Goal: Information Seeking & Learning: Learn about a topic

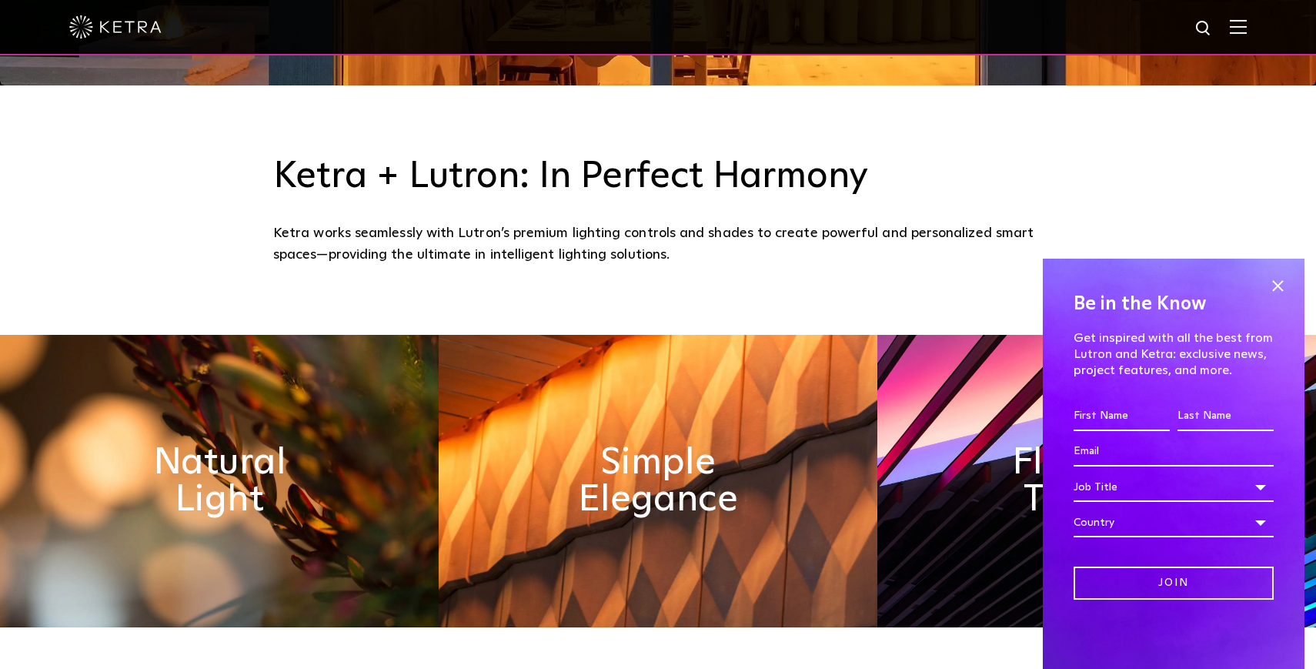
scroll to position [670, 0]
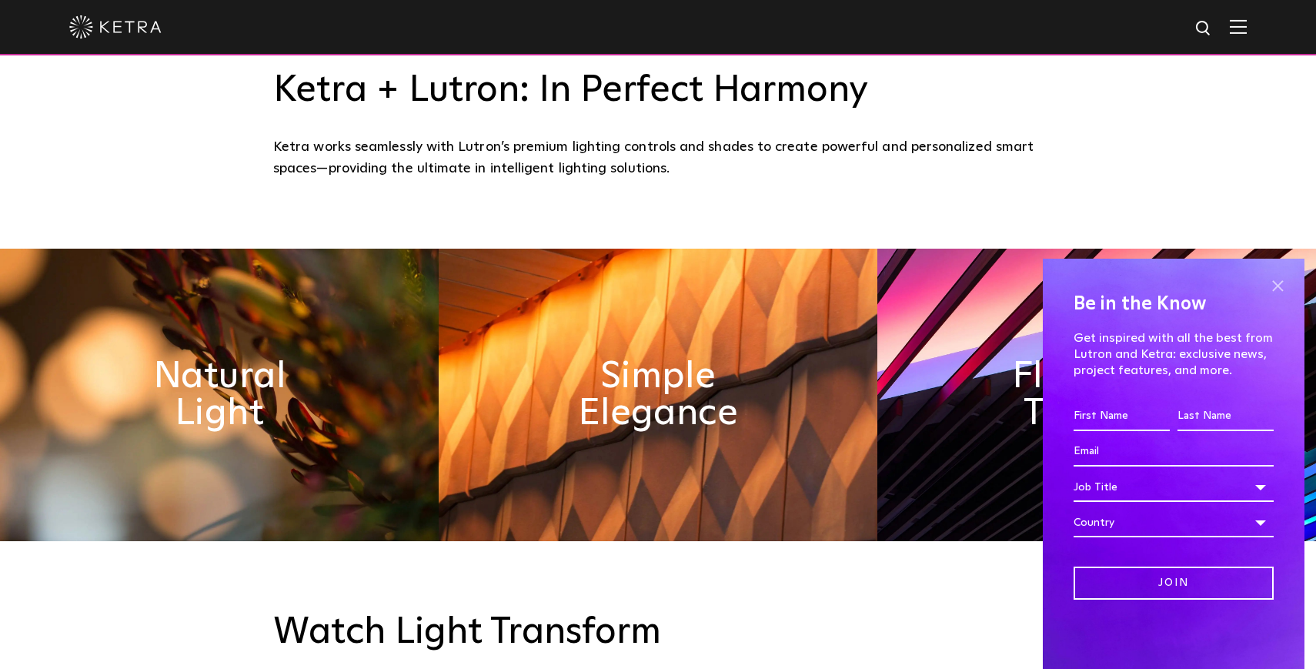
click at [1285, 288] on span at bounding box center [1277, 285] width 23 height 23
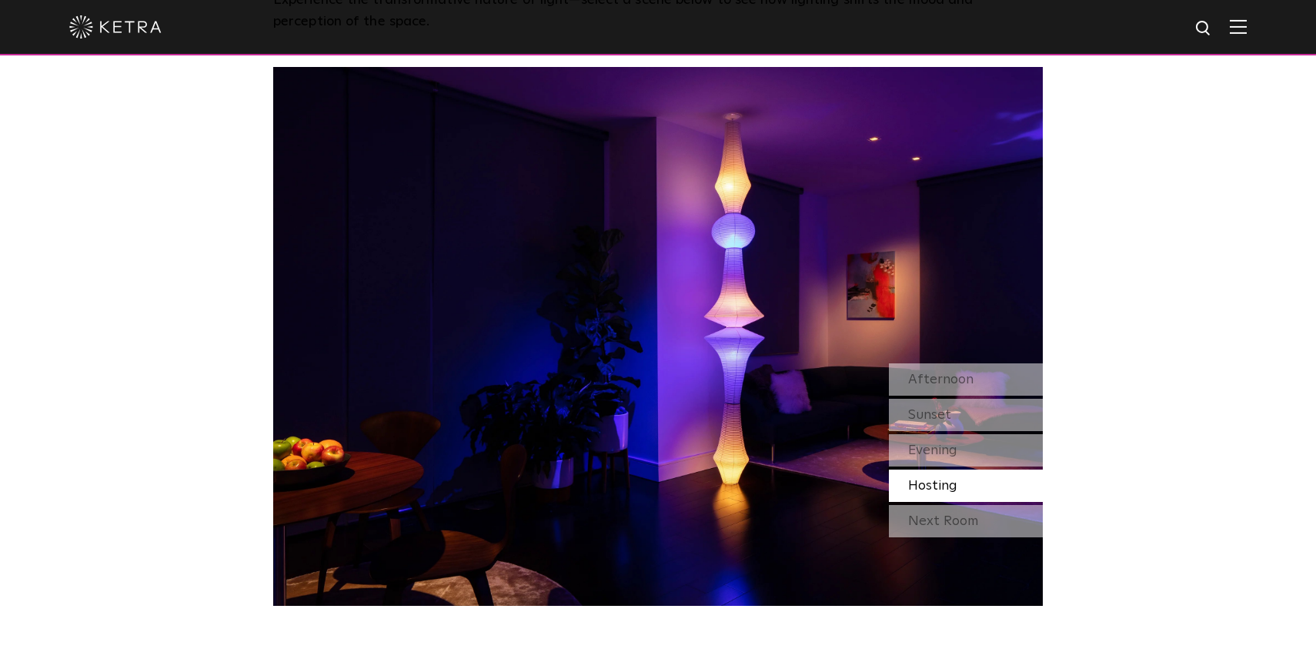
scroll to position [1363, 0]
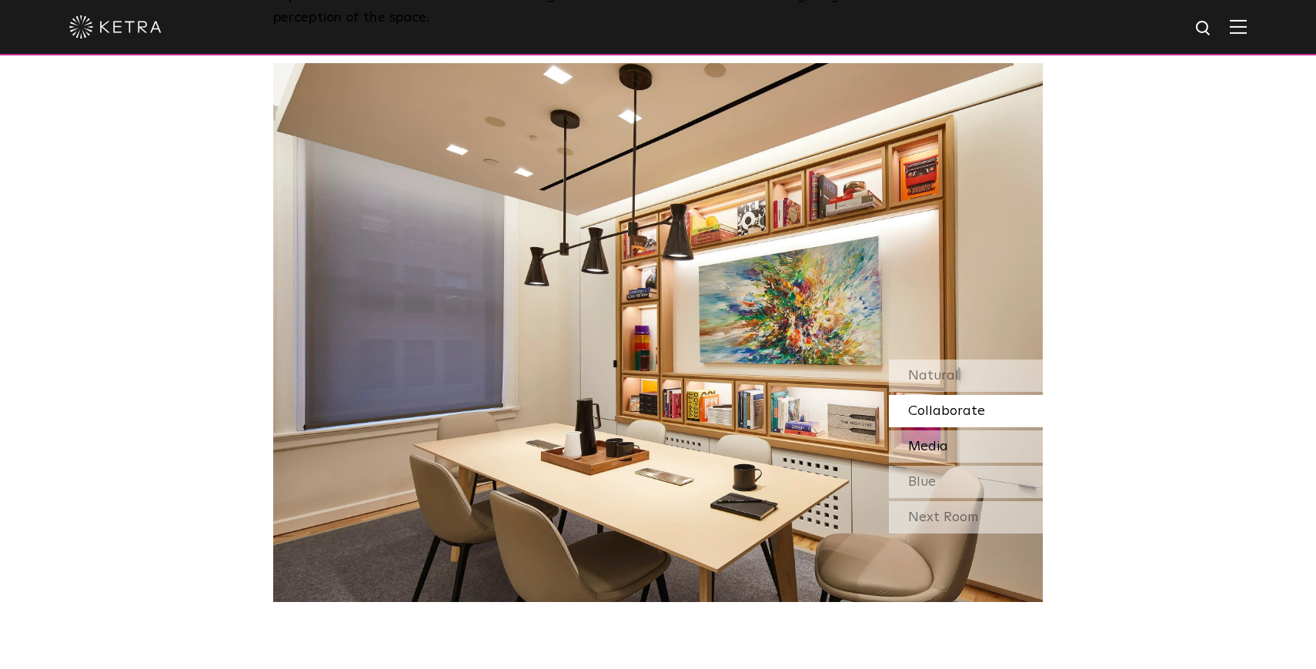
click at [993, 446] on div "Media" at bounding box center [966, 446] width 154 height 32
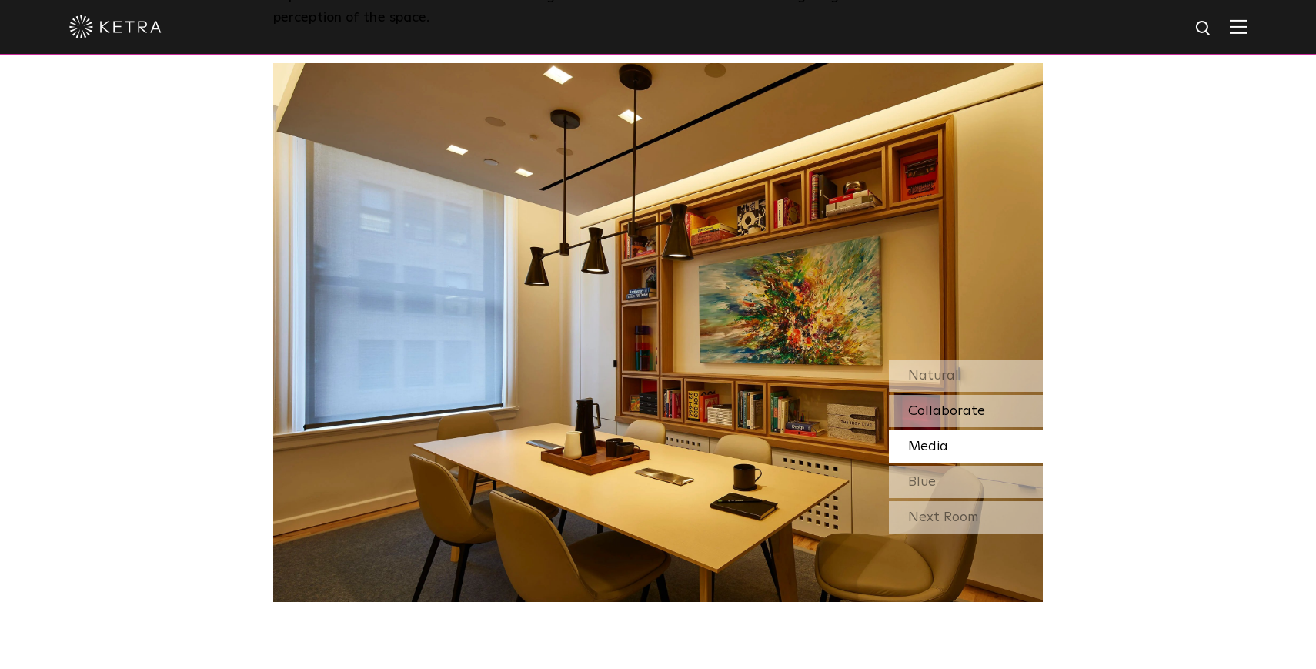
click at [997, 423] on div "Collaborate" at bounding box center [966, 411] width 154 height 32
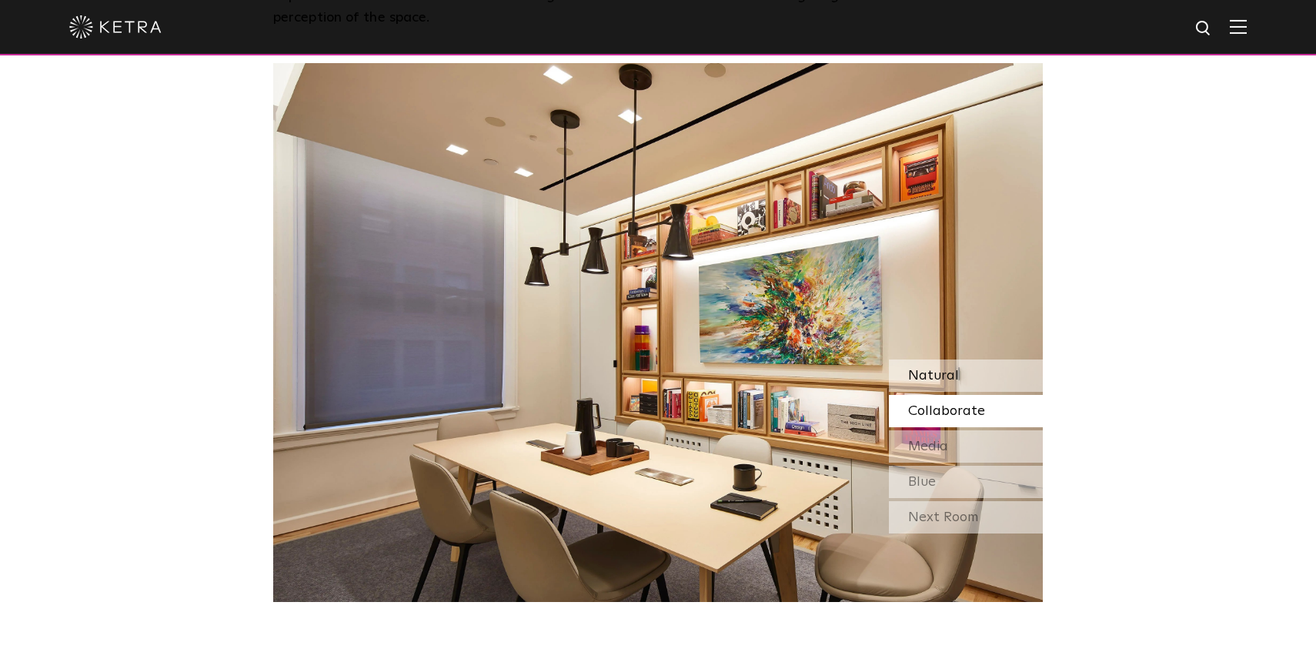
click at [993, 382] on div "Natural" at bounding box center [966, 375] width 154 height 32
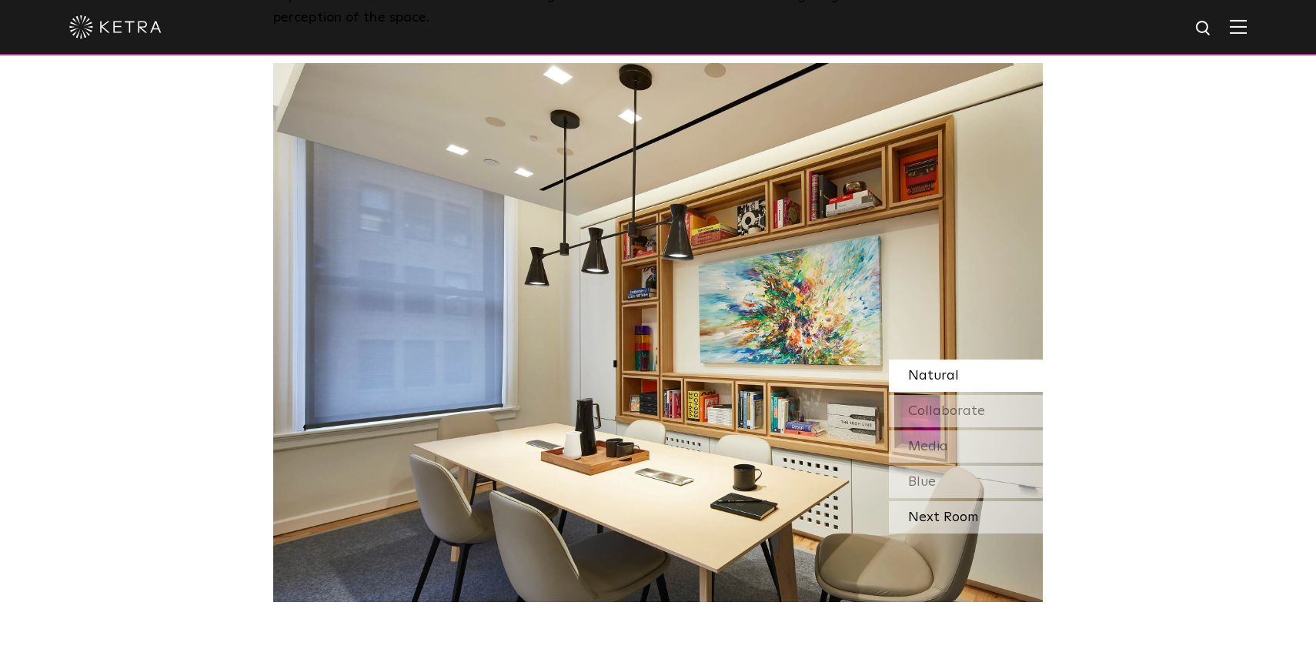
click at [942, 517] on div "Next Room" at bounding box center [966, 517] width 154 height 32
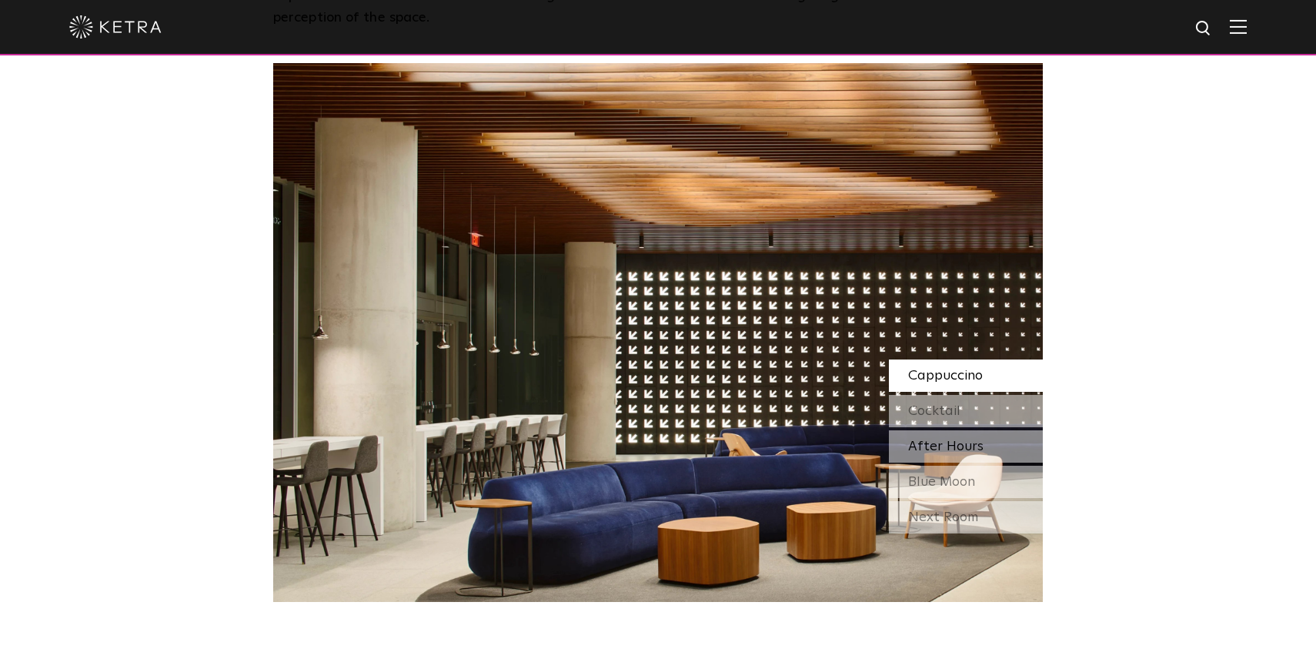
click at [957, 450] on span "After Hours" at bounding box center [945, 447] width 75 height 14
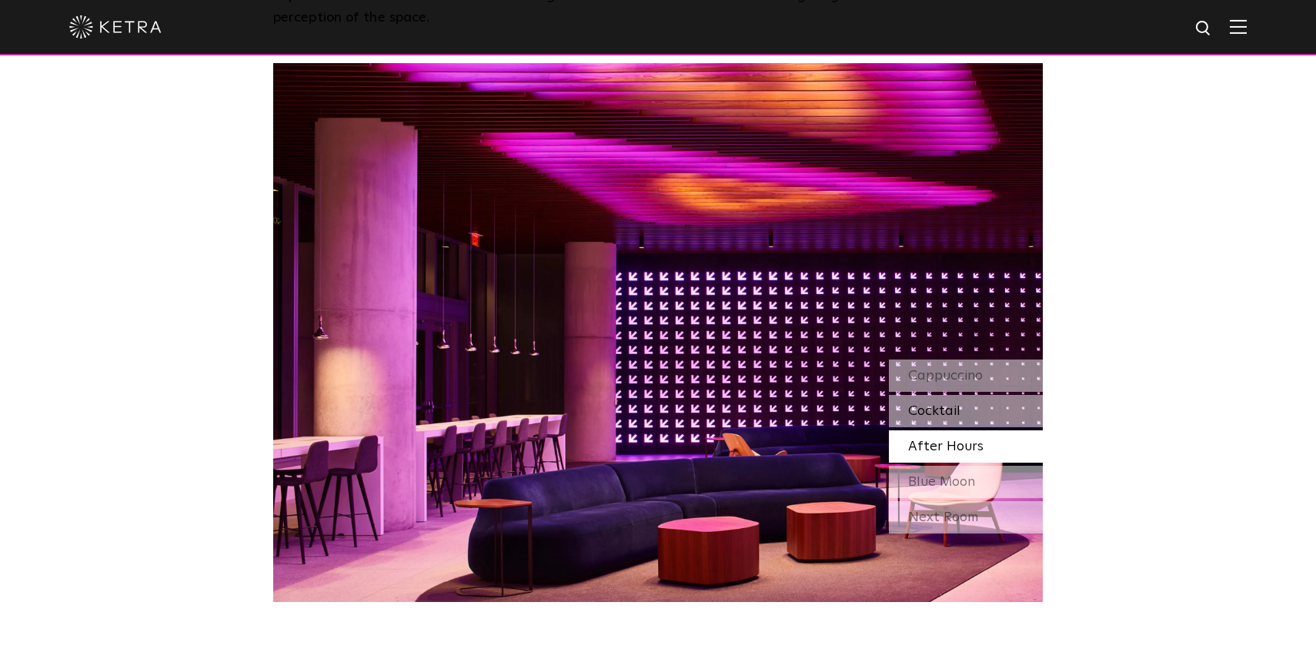
click at [960, 424] on div "Cocktail" at bounding box center [966, 411] width 154 height 32
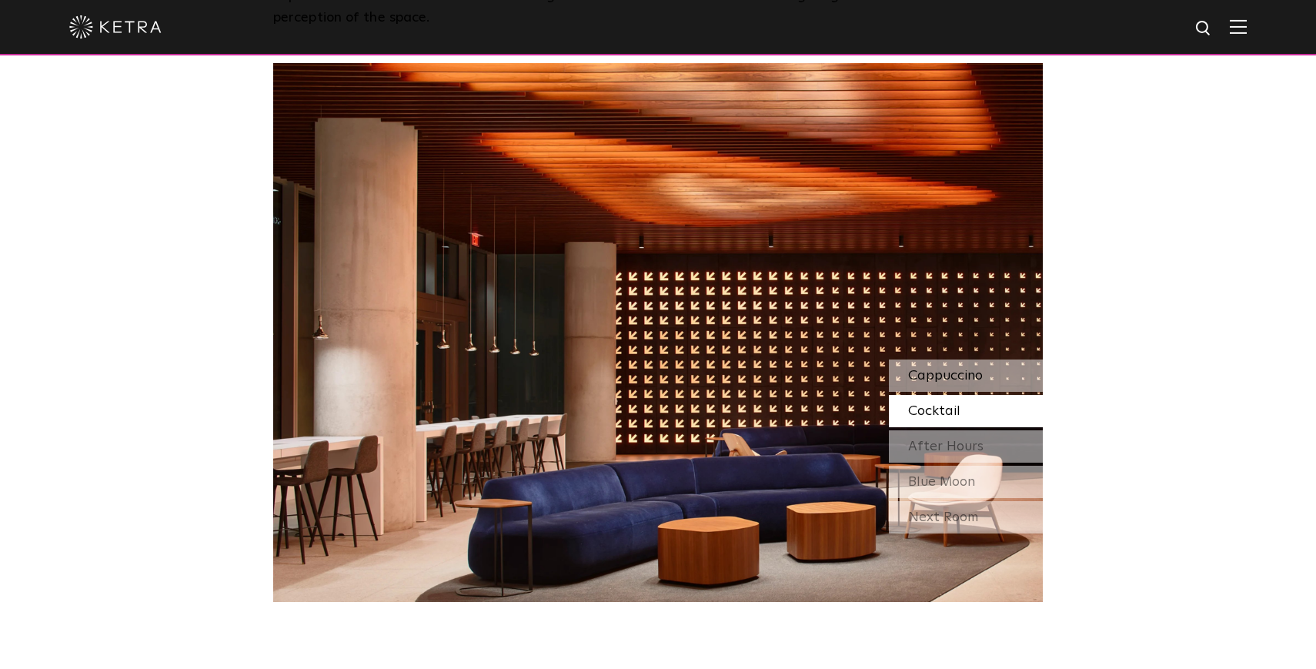
click at [964, 386] on div "Cappuccino" at bounding box center [966, 375] width 154 height 32
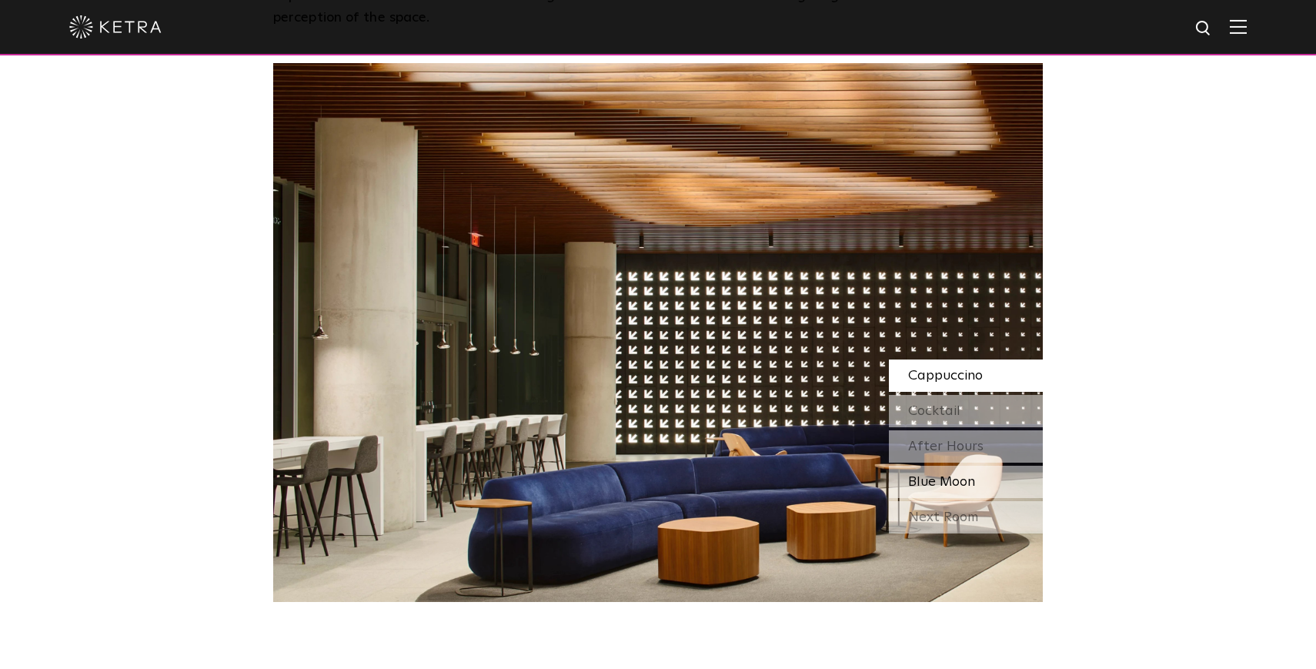
click at [951, 485] on span "Blue Moon" at bounding box center [941, 482] width 67 height 14
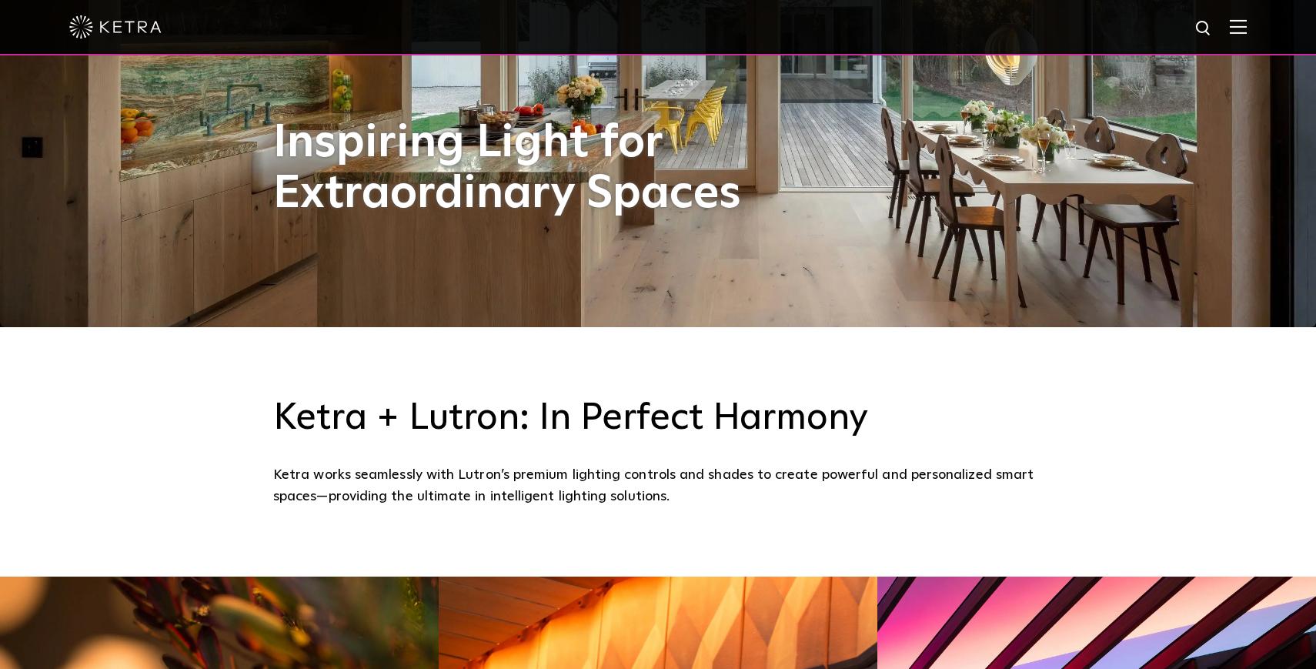
scroll to position [0, 0]
